Goal: Task Accomplishment & Management: Manage account settings

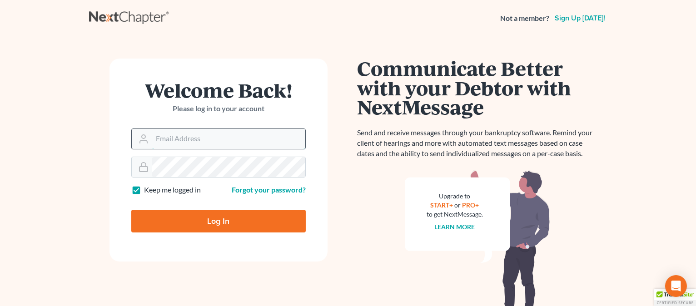
click at [213, 144] on input "Email Address" at bounding box center [228, 139] width 153 height 20
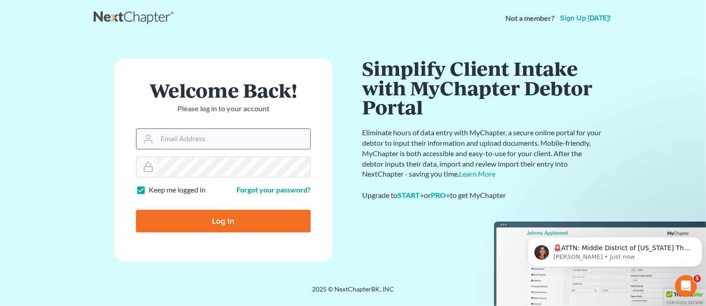
type input "[EMAIL_ADDRESS][DOMAIN_NAME]"
click at [205, 215] on input "Log In" at bounding box center [223, 221] width 175 height 23
type input "Thinking..."
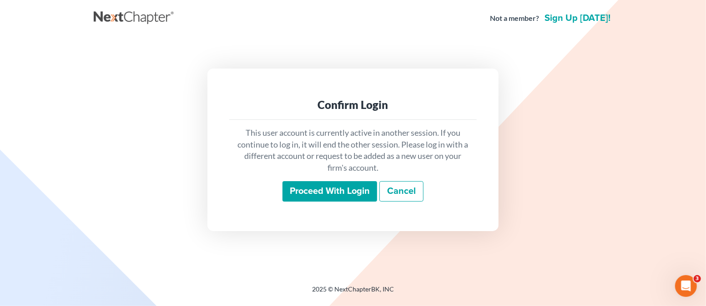
click at [360, 190] on input "Proceed with login" at bounding box center [329, 191] width 95 height 21
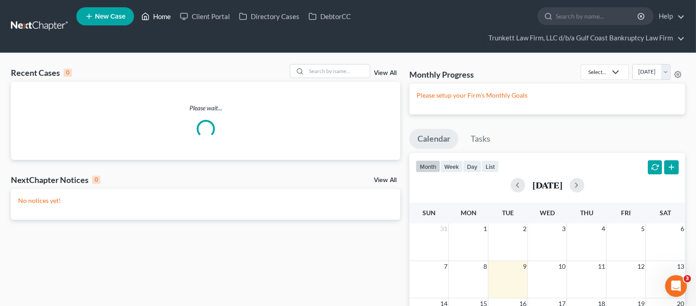
click at [162, 16] on link "Home" at bounding box center [156, 16] width 39 height 16
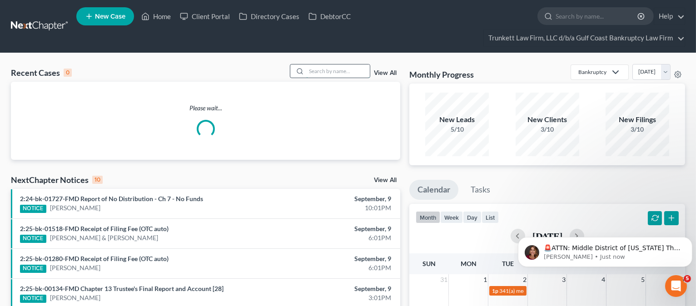
drag, startPoint x: 330, startPoint y: 71, endPoint x: 331, endPoint y: 65, distance: 5.5
click at [330, 71] on input "search" at bounding box center [338, 71] width 64 height 13
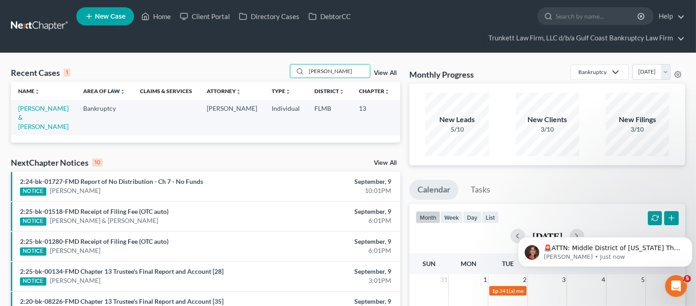
type input "[PERSON_NAME]"
click at [25, 121] on td "[PERSON_NAME] & [PERSON_NAME]" at bounding box center [43, 117] width 65 height 35
click at [26, 125] on link "[PERSON_NAME] & [PERSON_NAME]" at bounding box center [43, 118] width 50 height 26
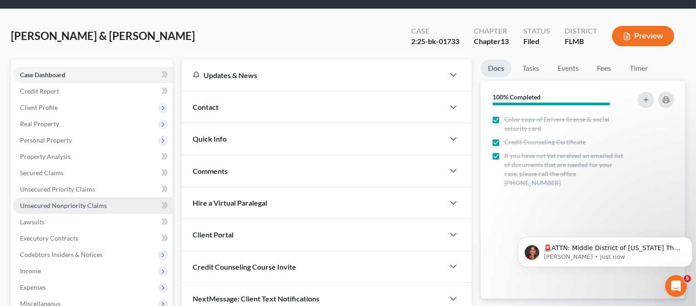
scroll to position [60, 0]
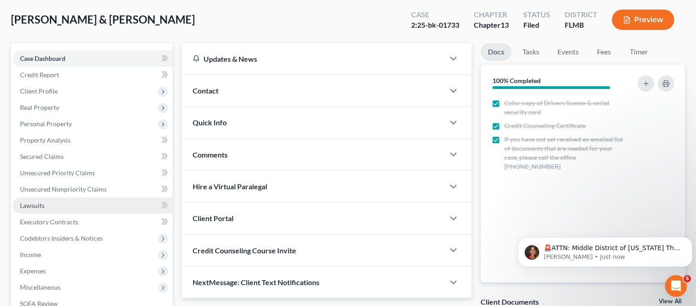
click at [36, 206] on span "Lawsuits" at bounding box center [32, 206] width 25 height 8
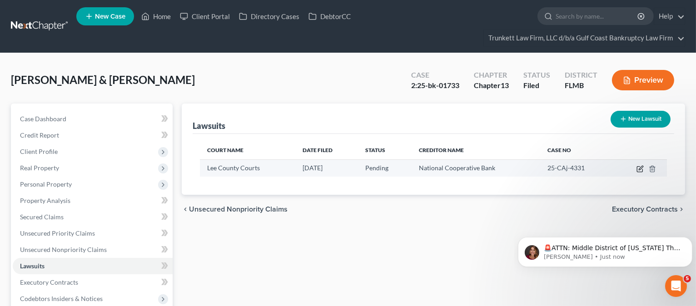
click at [641, 168] on icon "button" at bounding box center [640, 168] width 7 height 7
select select "0"
select select "2"
select select "9"
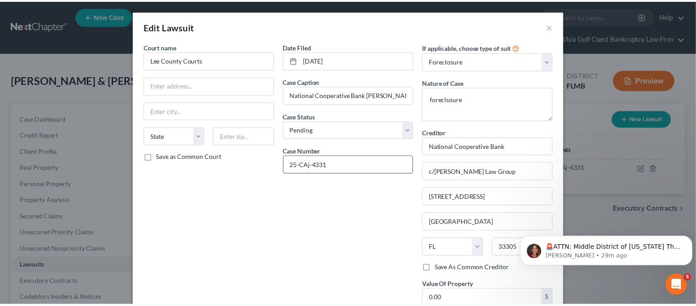
scroll to position [105, 0]
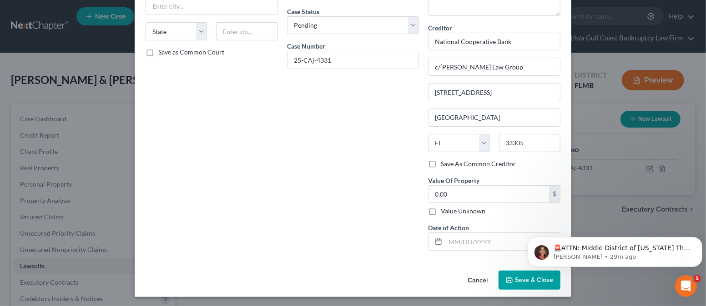
click at [522, 274] on button "Save & Close" at bounding box center [529, 280] width 62 height 19
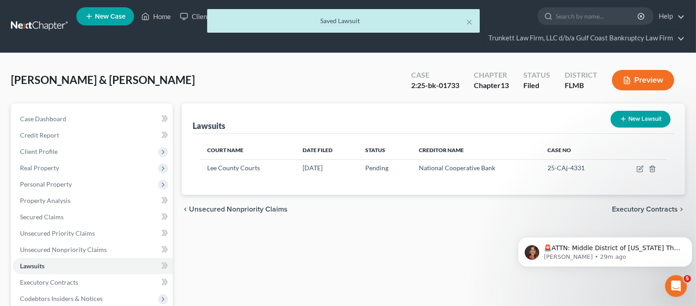
click at [164, 16] on div "× Saved Lawsuit" at bounding box center [343, 23] width 696 height 28
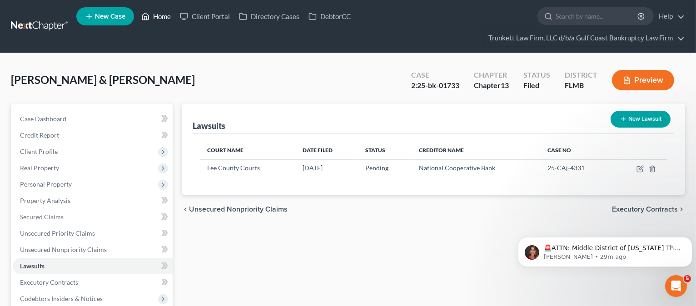
click at [169, 14] on link "Home" at bounding box center [156, 16] width 39 height 16
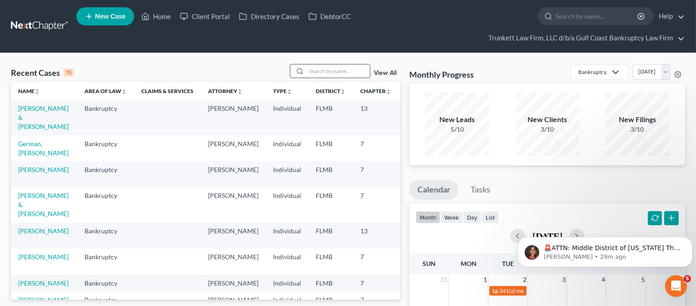
click at [326, 73] on input "search" at bounding box center [338, 71] width 64 height 13
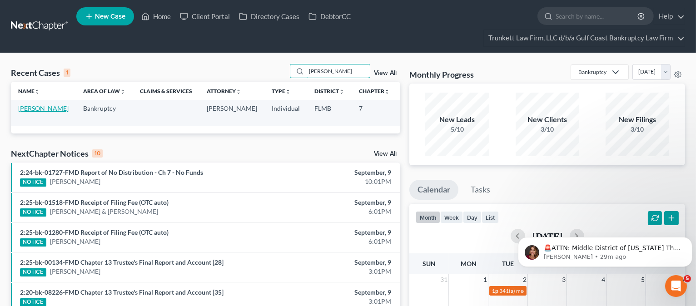
type input "[PERSON_NAME]"
click at [43, 110] on link "[PERSON_NAME]" at bounding box center [43, 109] width 50 height 8
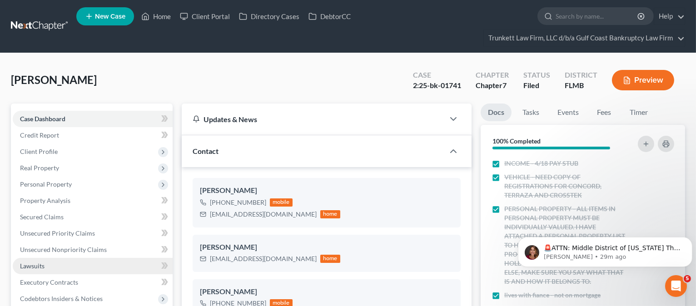
scroll to position [121, 0]
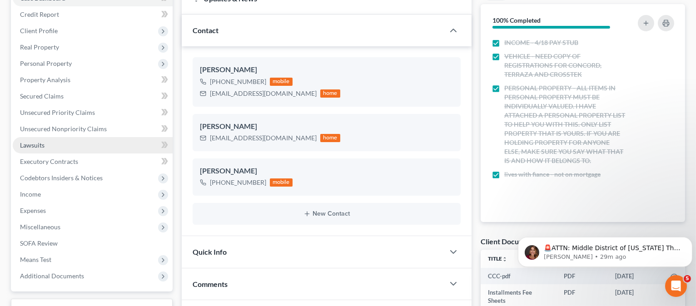
click at [44, 144] on link "Lawsuits" at bounding box center [93, 145] width 160 height 16
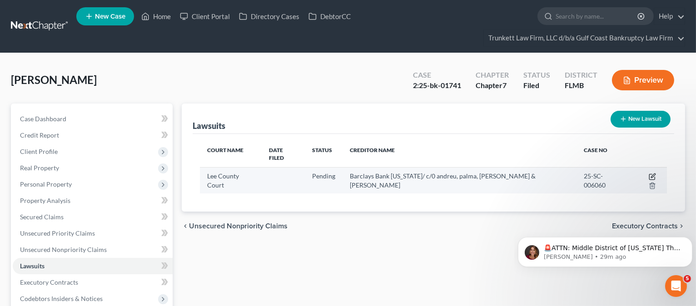
click at [651, 174] on icon "button" at bounding box center [653, 176] width 4 height 4
select select "9"
select select "0"
select select "9"
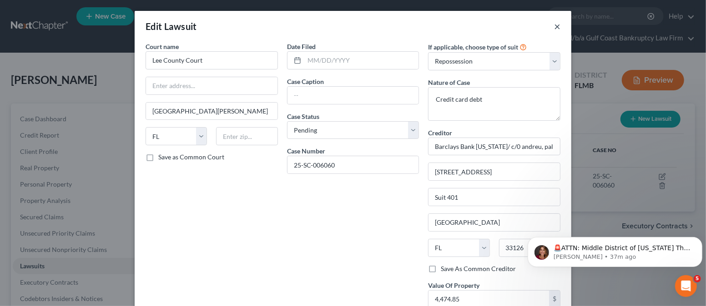
click at [554, 25] on button "×" at bounding box center [557, 26] width 6 height 11
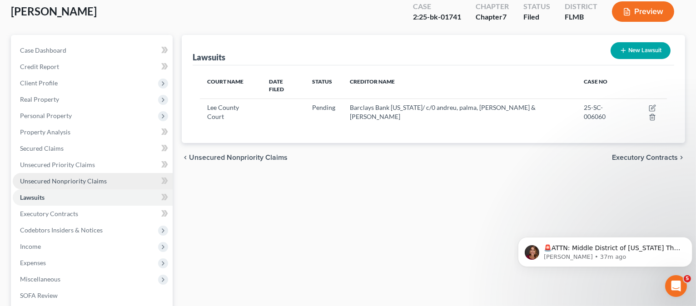
scroll to position [191, 0]
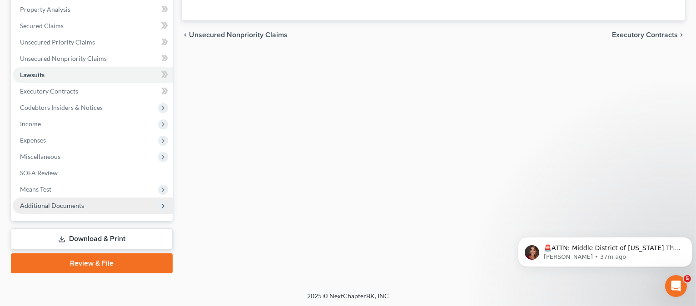
click at [54, 205] on span "Additional Documents" at bounding box center [52, 206] width 64 height 8
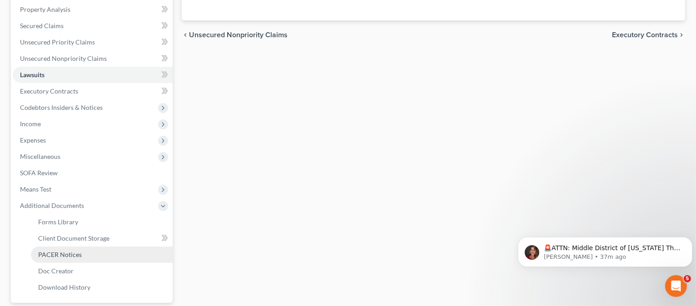
click at [61, 252] on span "PACER Notices" at bounding box center [60, 255] width 44 height 8
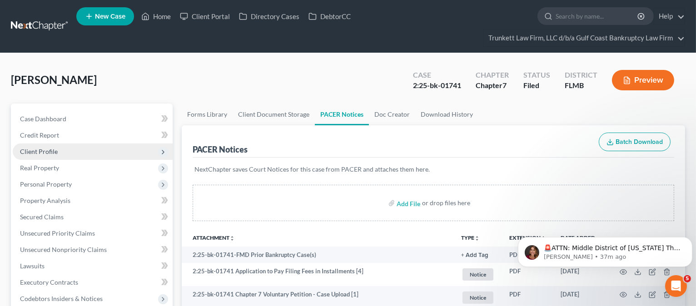
click at [42, 150] on span "Client Profile" at bounding box center [39, 152] width 38 height 8
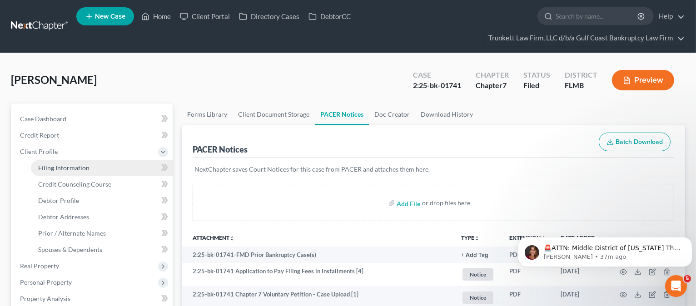
click at [50, 167] on span "Filing Information" at bounding box center [63, 168] width 51 height 8
select select "1"
select select "0"
select select "9"
